Goal: Task Accomplishment & Management: Use online tool/utility

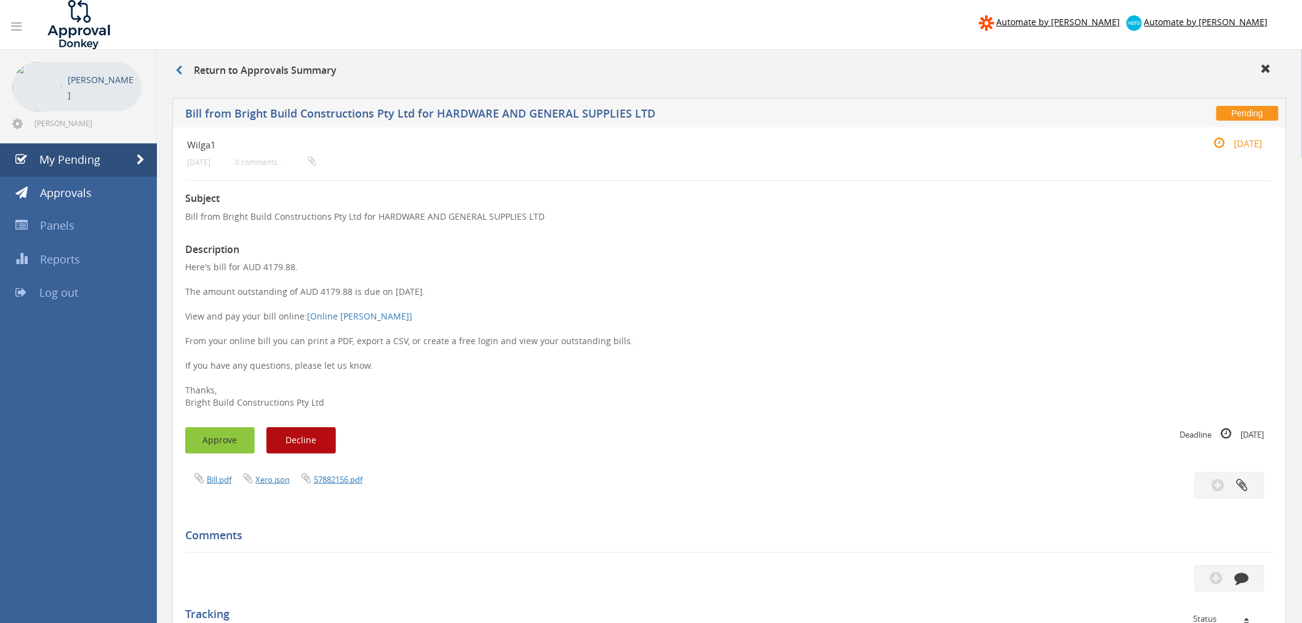
drag, startPoint x: 0, startPoint y: 0, endPoint x: 223, endPoint y: 436, distance: 489.2
click at [223, 437] on button "Approve" at bounding box center [220, 440] width 70 height 26
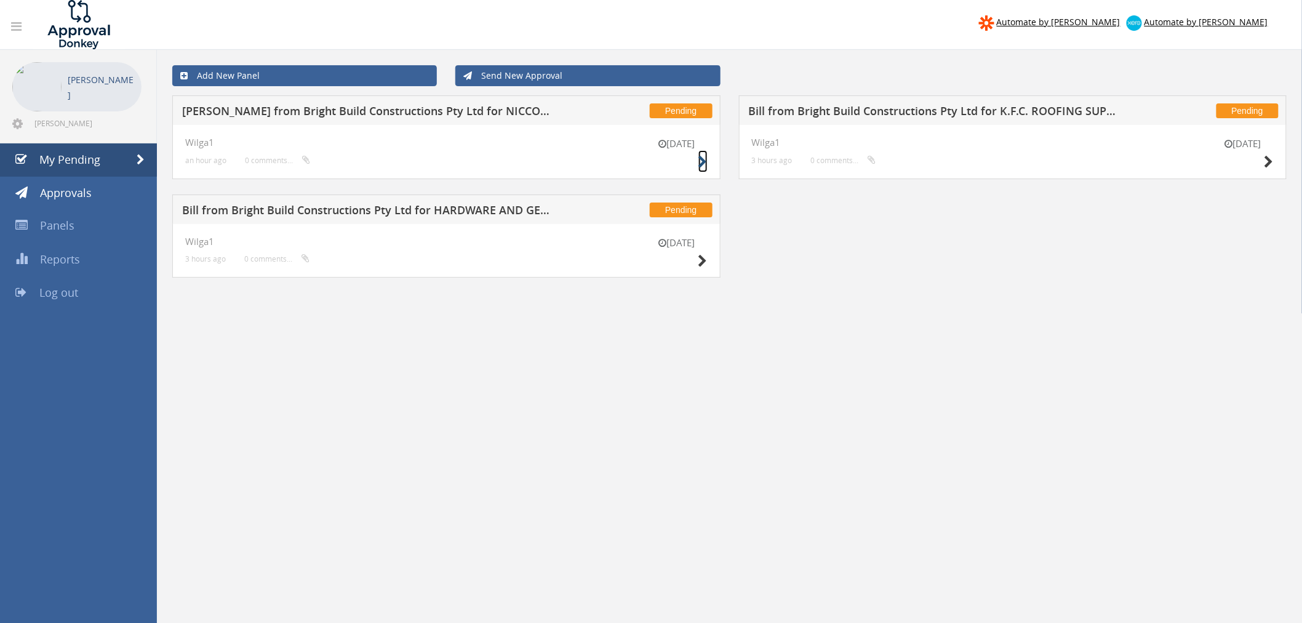
click at [701, 161] on icon at bounding box center [702, 162] width 9 height 13
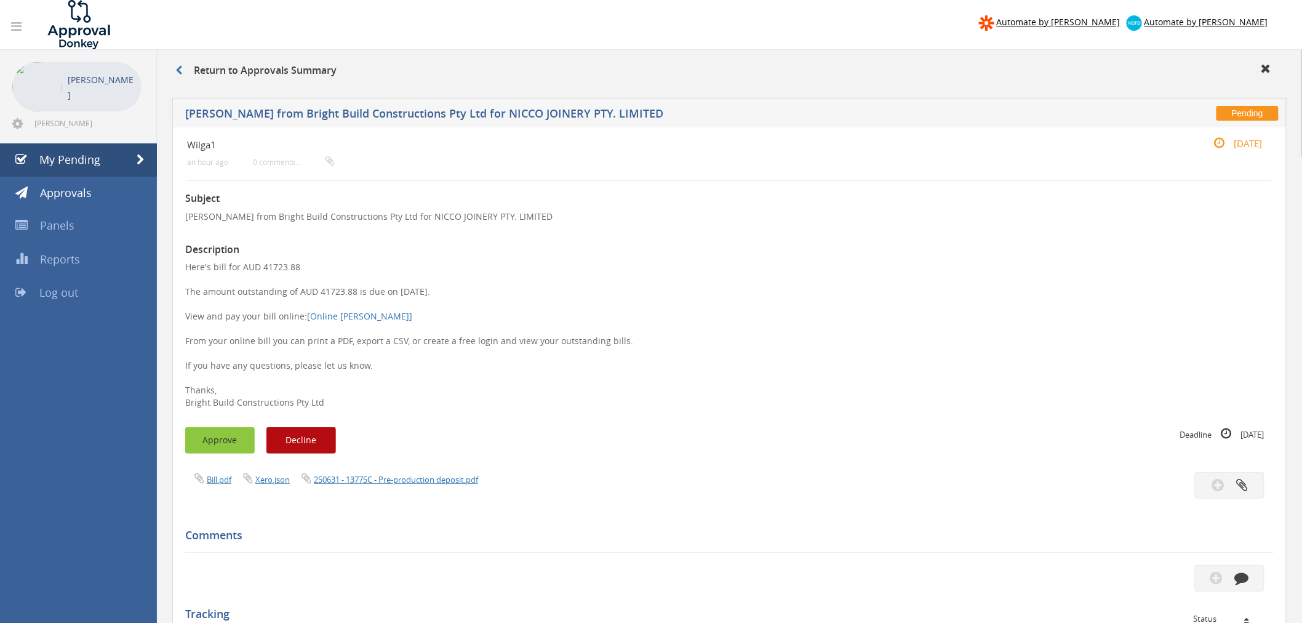
click at [220, 441] on button "Approve" at bounding box center [220, 440] width 70 height 26
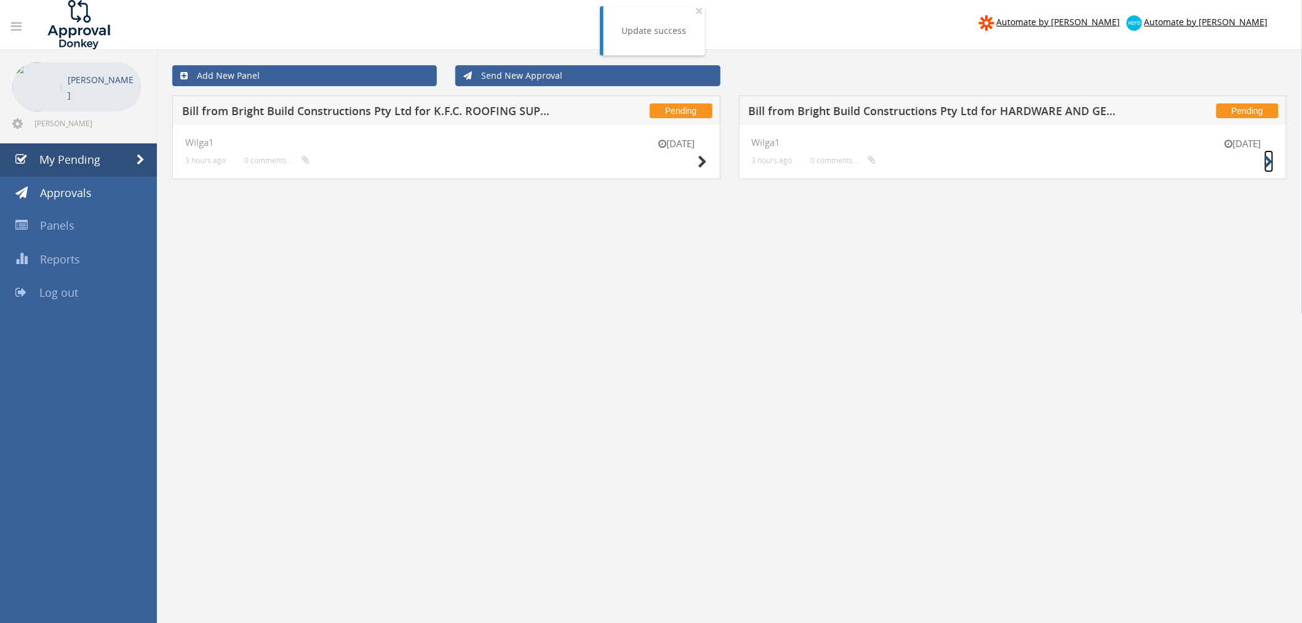
click at [1272, 156] on icon at bounding box center [1268, 162] width 9 height 13
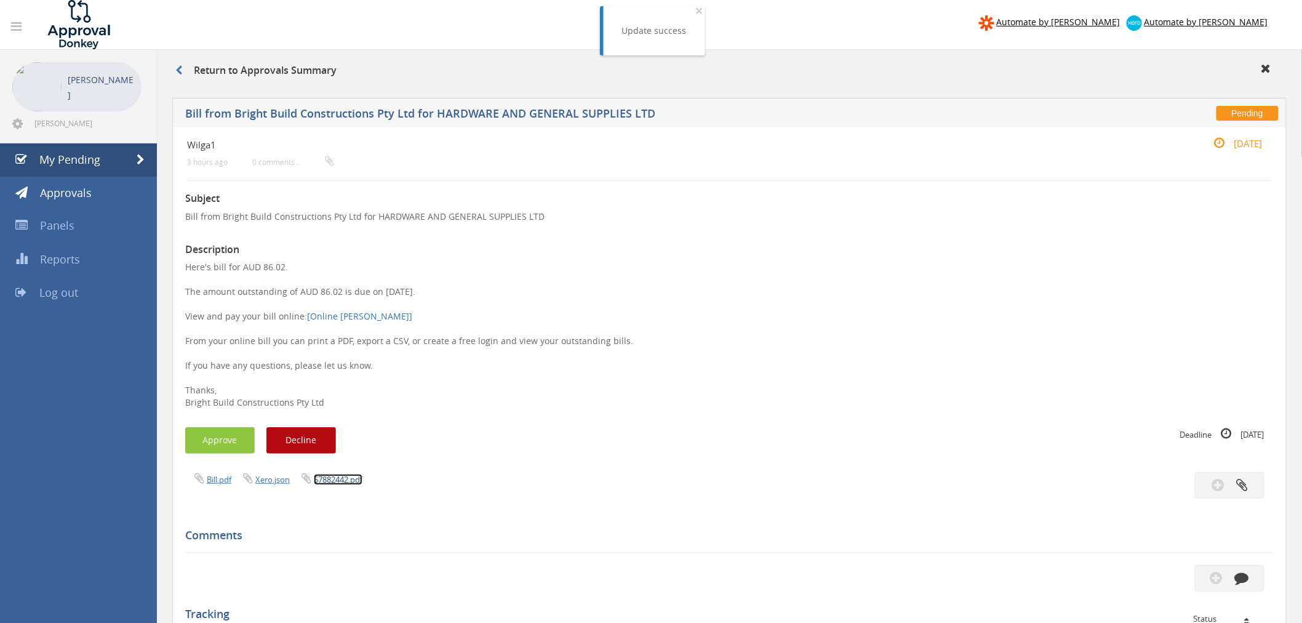
click at [333, 477] on link "57882442.pdf" at bounding box center [338, 479] width 49 height 11
click at [218, 440] on button "Approve" at bounding box center [220, 440] width 70 height 26
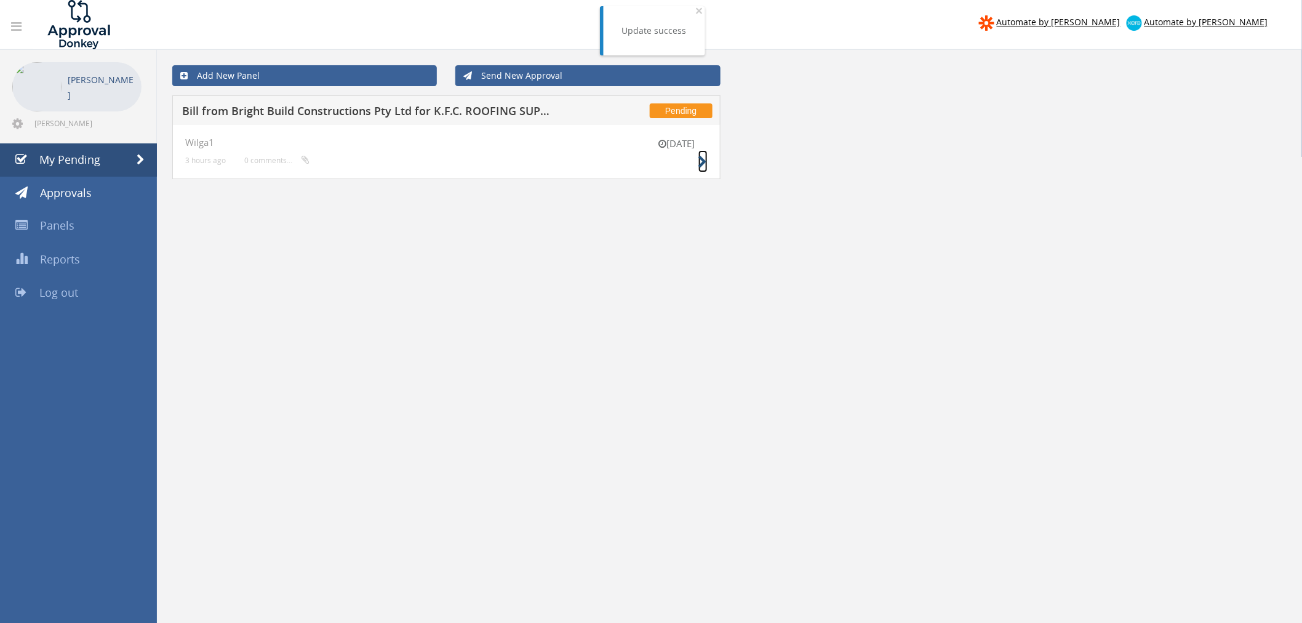
click at [698, 162] on icon at bounding box center [702, 162] width 9 height 13
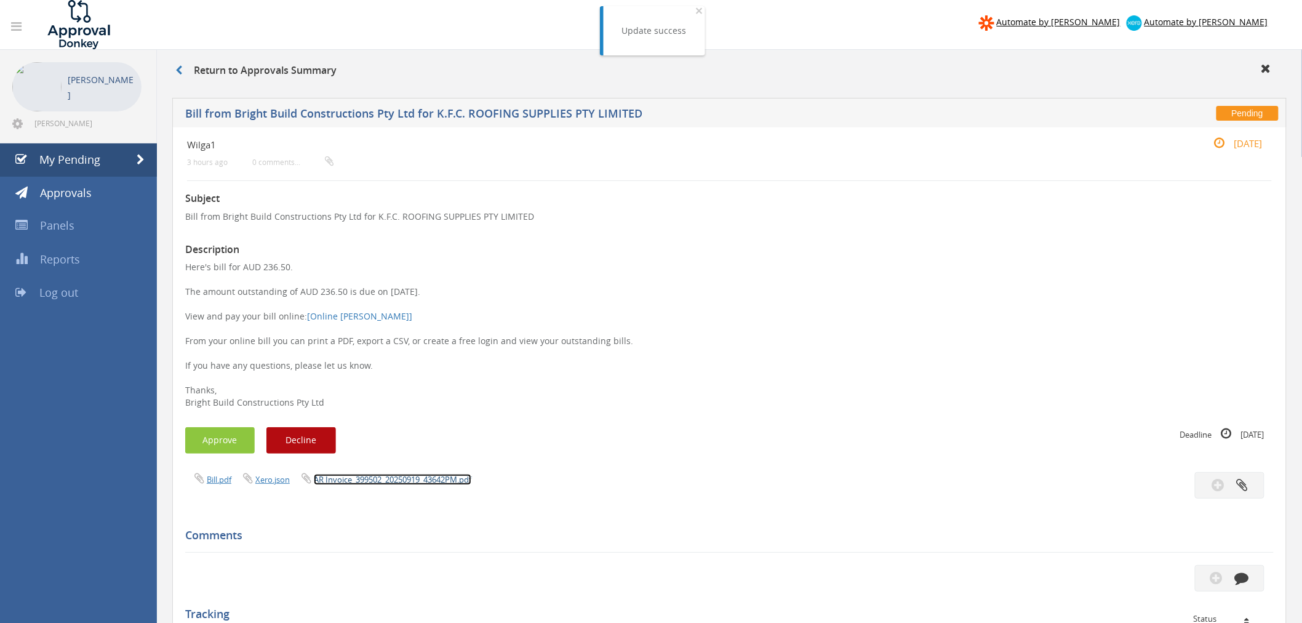
click at [425, 478] on link "AR Invoice_399502_20250919_43642PM.pdf" at bounding box center [393, 479] width 158 height 11
click at [228, 446] on button "Approve" at bounding box center [220, 440] width 70 height 26
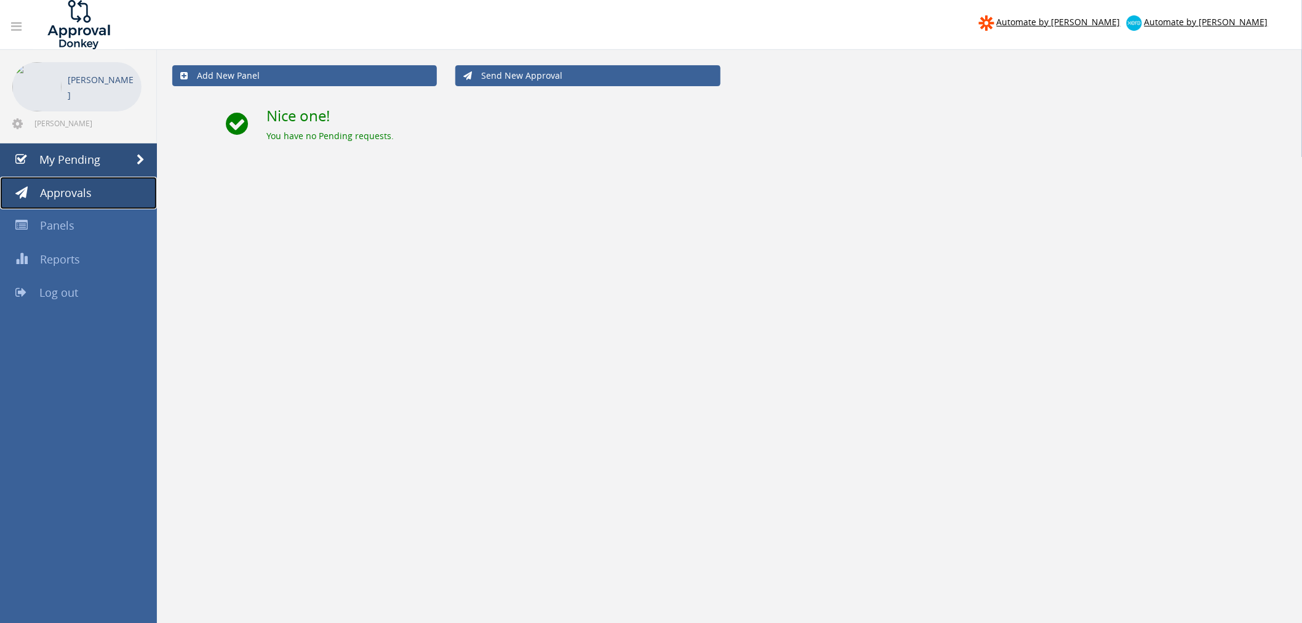
click at [82, 194] on span "Approvals" at bounding box center [66, 192] width 52 height 15
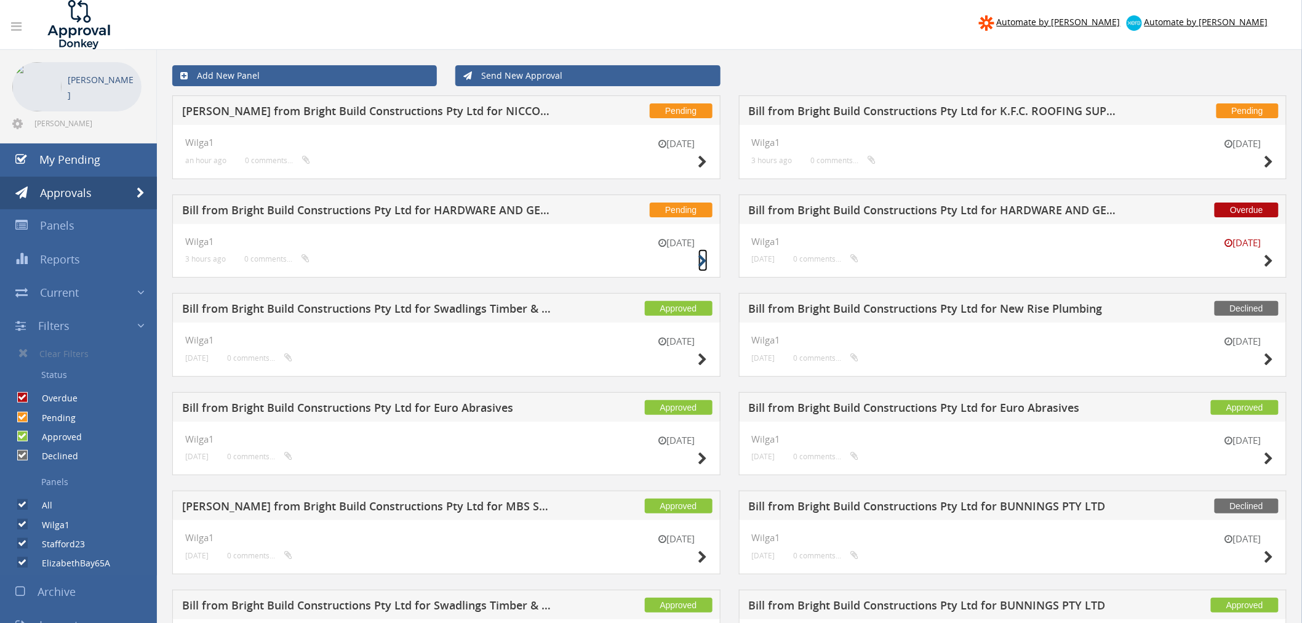
click at [702, 263] on icon at bounding box center [702, 261] width 9 height 13
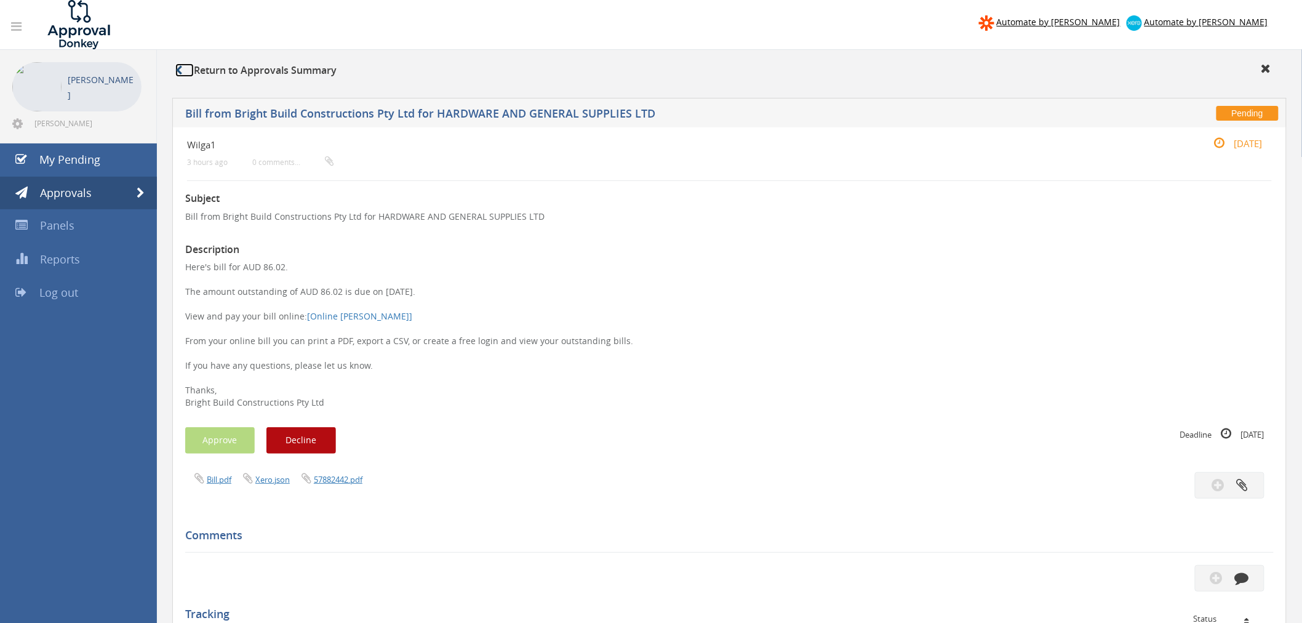
click at [181, 69] on icon at bounding box center [178, 70] width 7 height 10
click at [86, 195] on span "Approvals" at bounding box center [66, 192] width 52 height 15
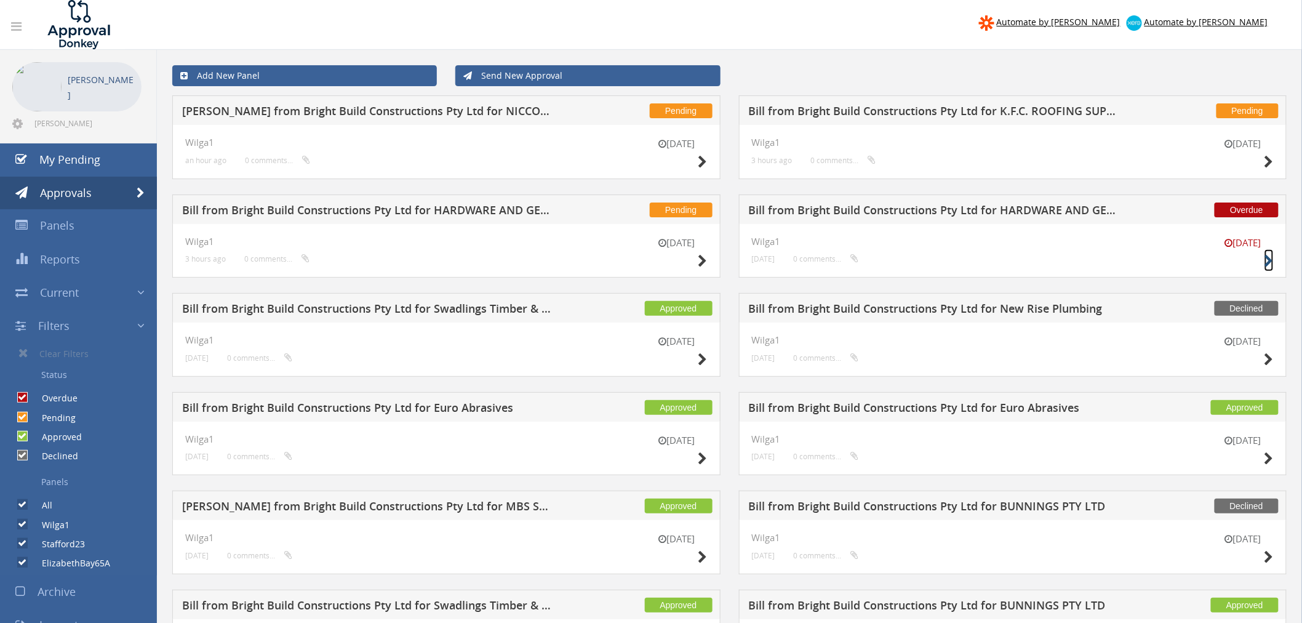
click at [1272, 261] on icon at bounding box center [1268, 261] width 9 height 13
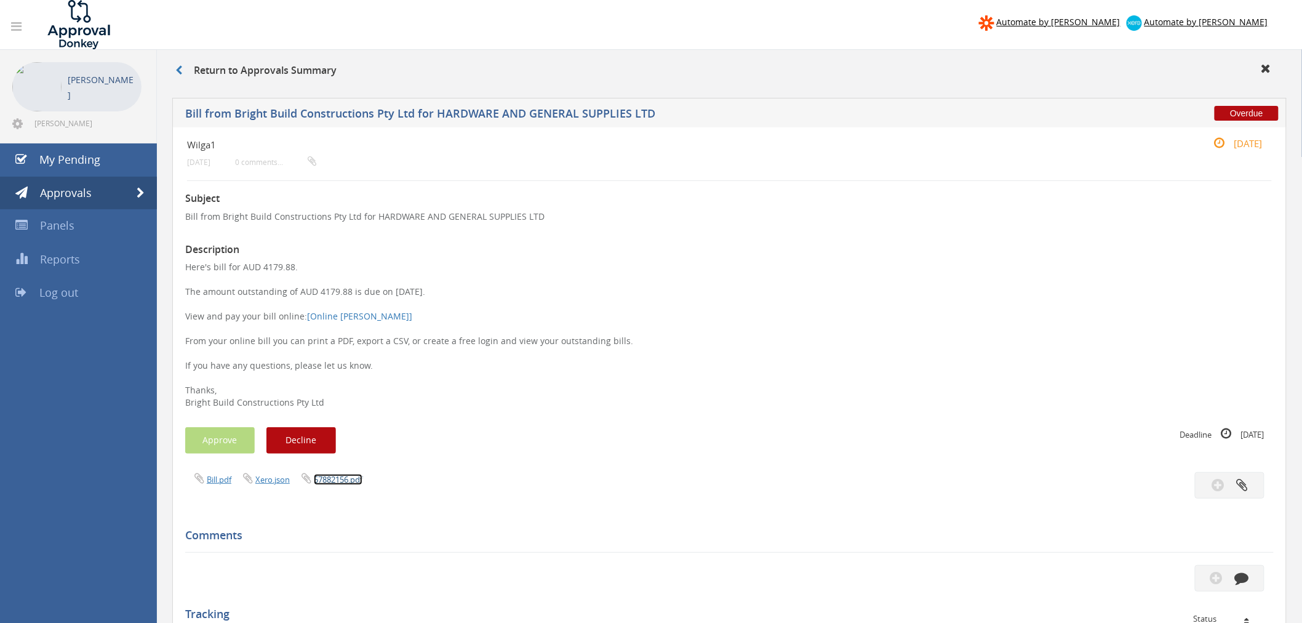
click at [330, 481] on link "57882156.pdf" at bounding box center [338, 479] width 49 height 11
click at [95, 154] on span "My Pending" at bounding box center [69, 159] width 61 height 15
